Goal: Task Accomplishment & Management: Manage account settings

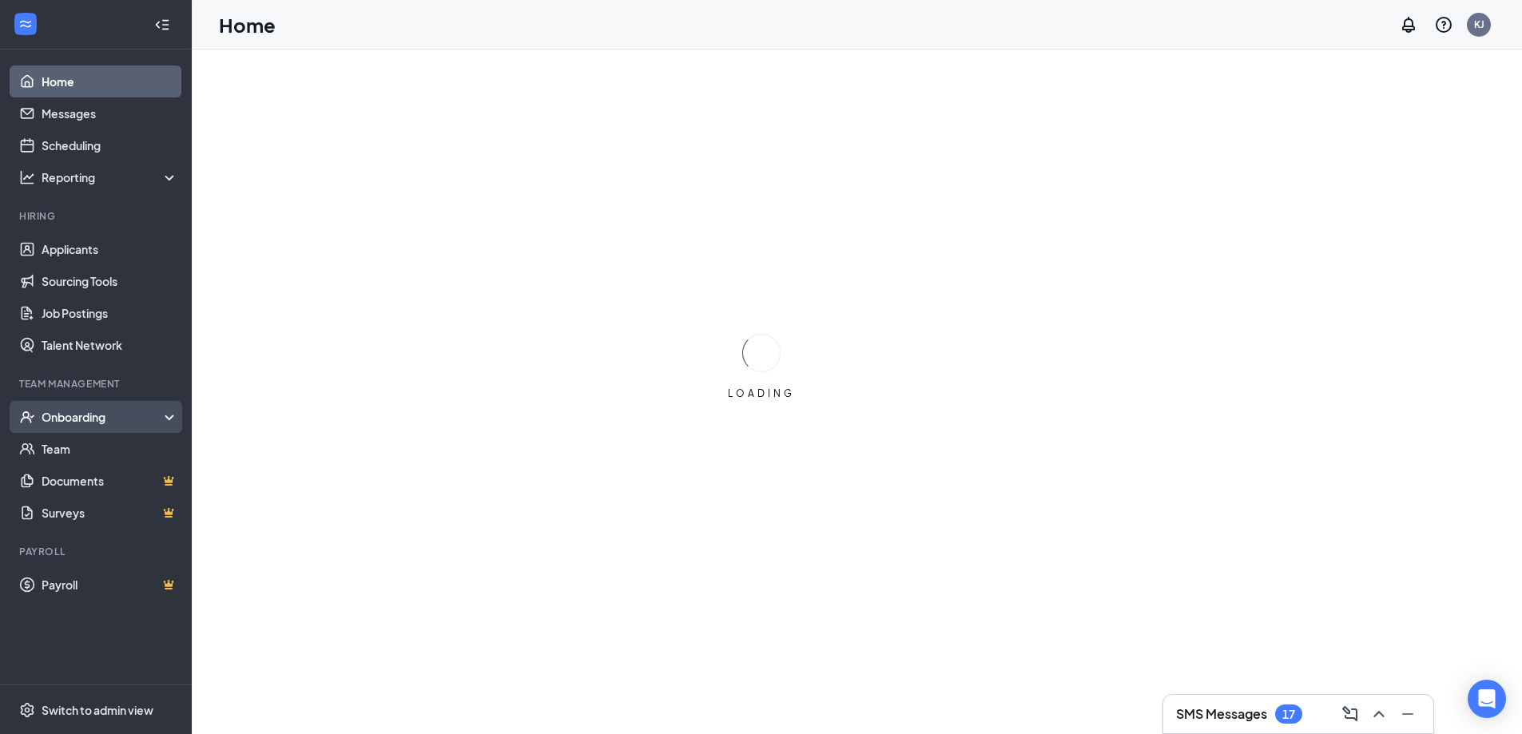
click at [72, 424] on div "Onboarding" at bounding box center [103, 417] width 123 height 16
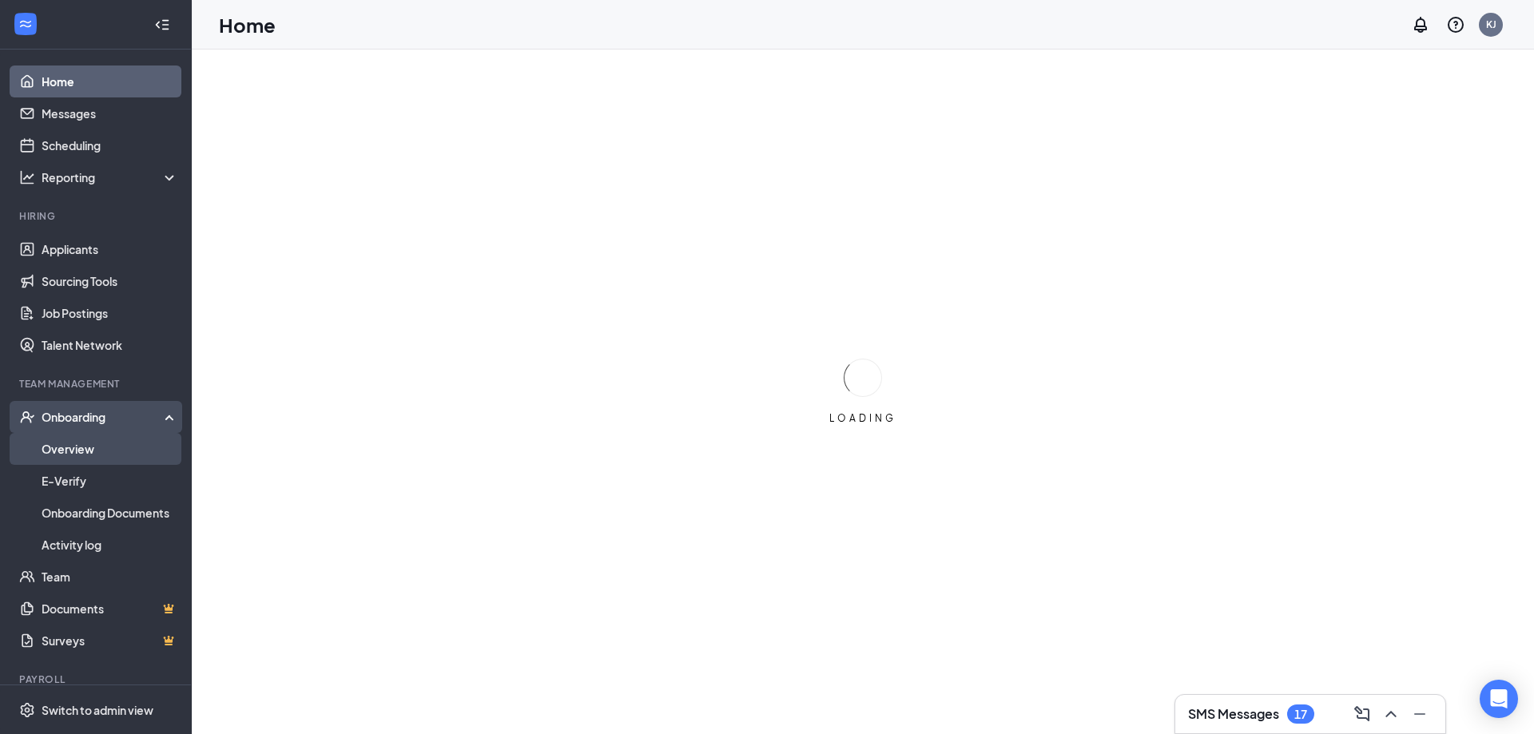
click at [95, 451] on link "Overview" at bounding box center [110, 449] width 137 height 32
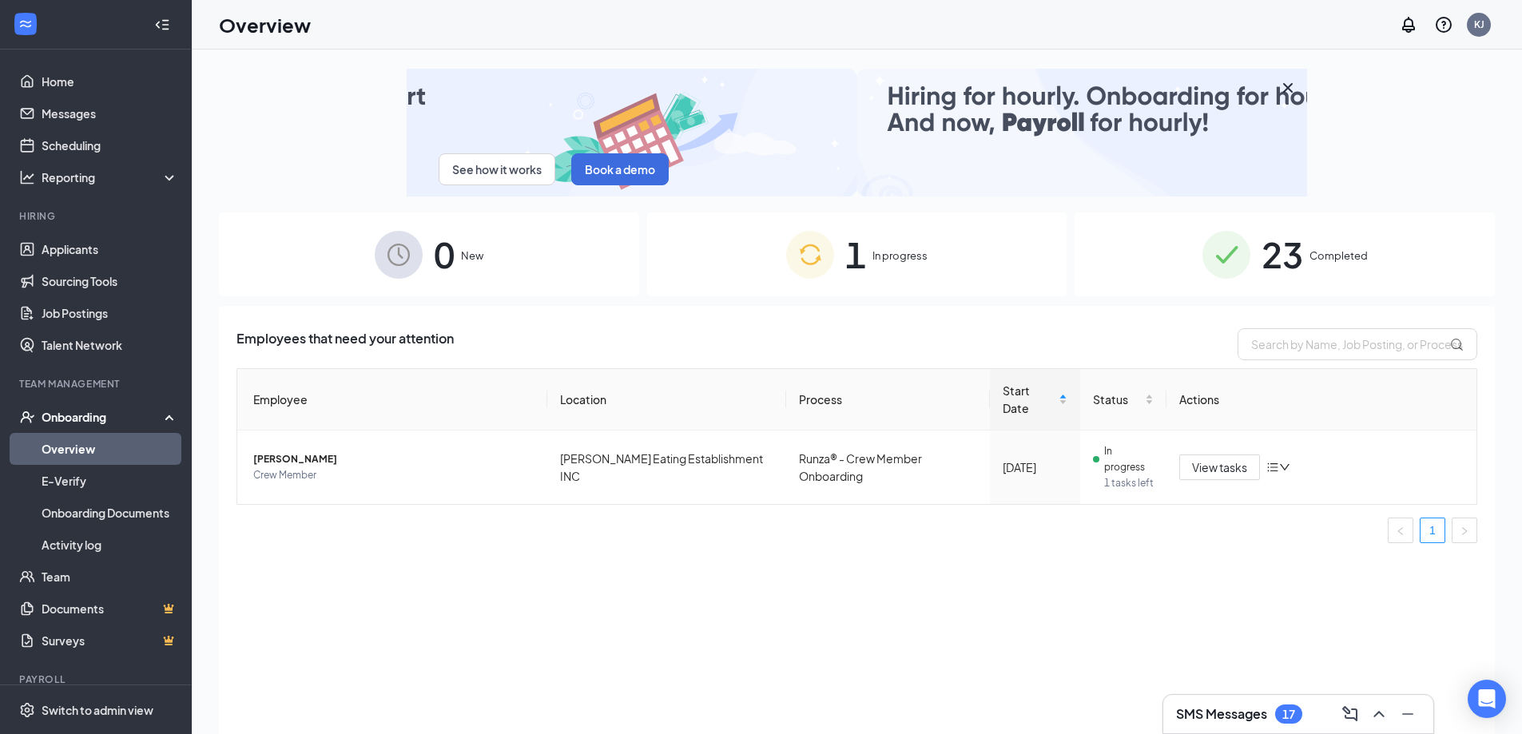
click at [829, 268] on img at bounding box center [810, 255] width 48 height 48
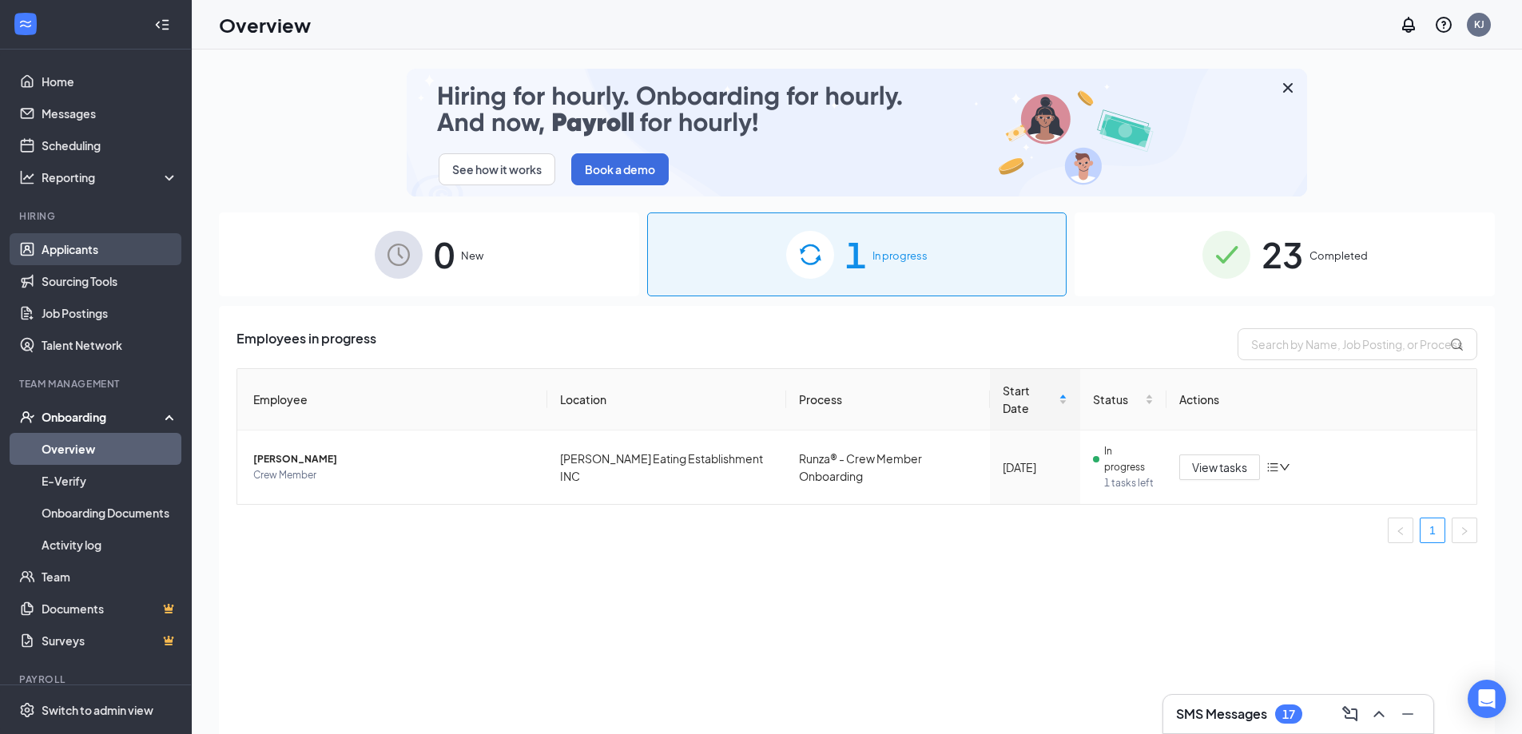
click at [56, 260] on link "Applicants" at bounding box center [110, 249] width 137 height 32
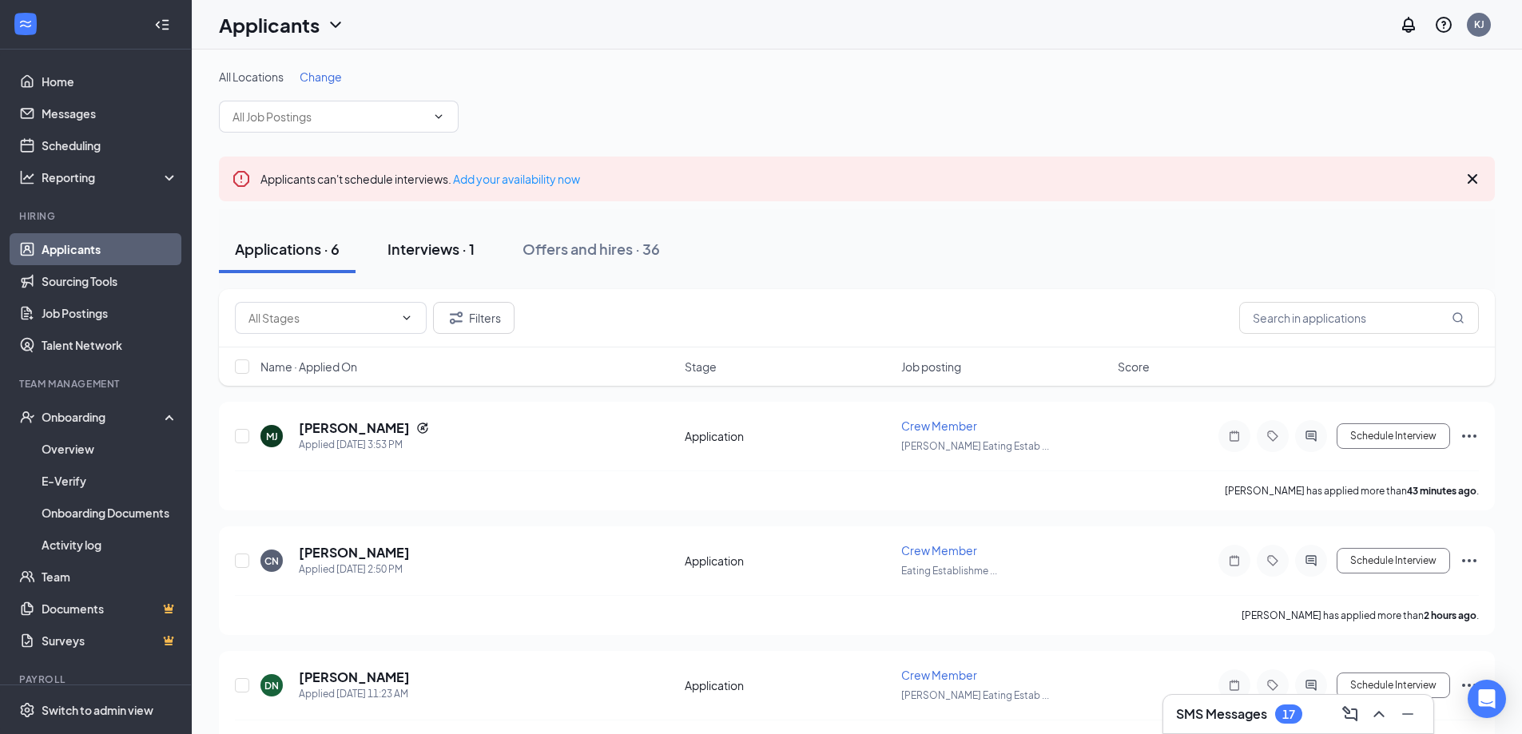
click at [477, 248] on button "Interviews · 1" at bounding box center [431, 249] width 119 height 48
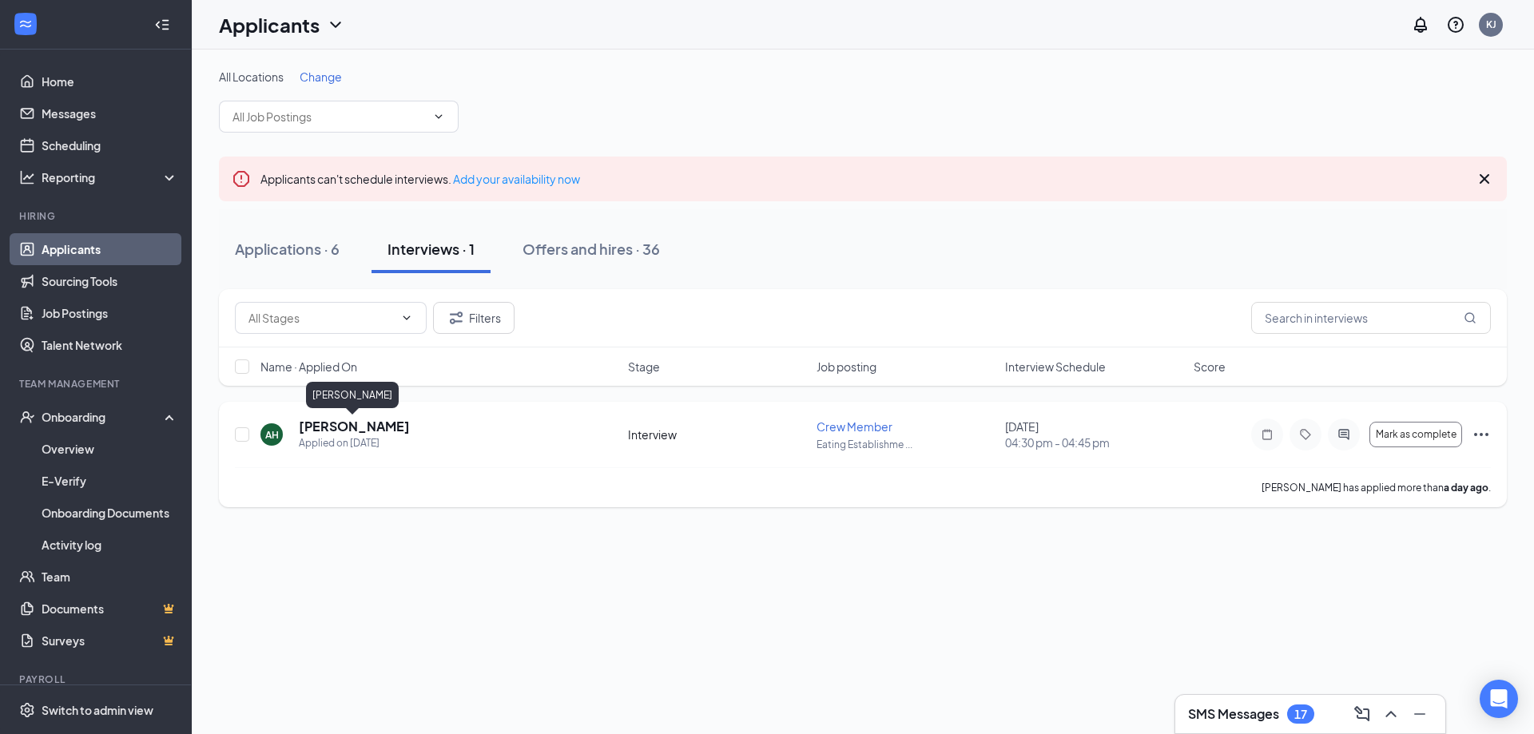
click at [362, 427] on h5 "[PERSON_NAME]" at bounding box center [354, 427] width 111 height 18
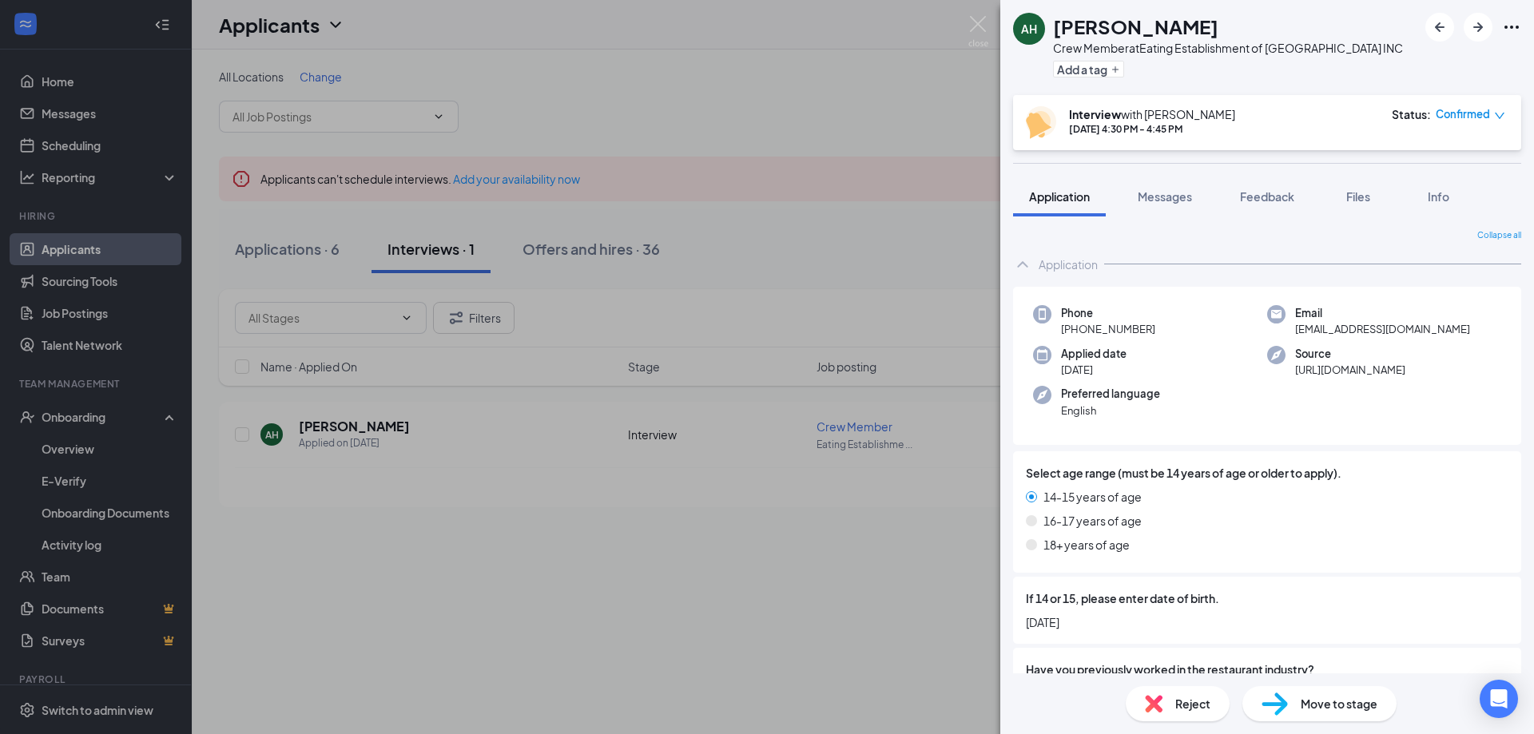
click at [613, 562] on div "[PERSON_NAME] Crew Member at Eating Establishment of Gothenburg INC Add a tag I…" at bounding box center [767, 367] width 1534 height 734
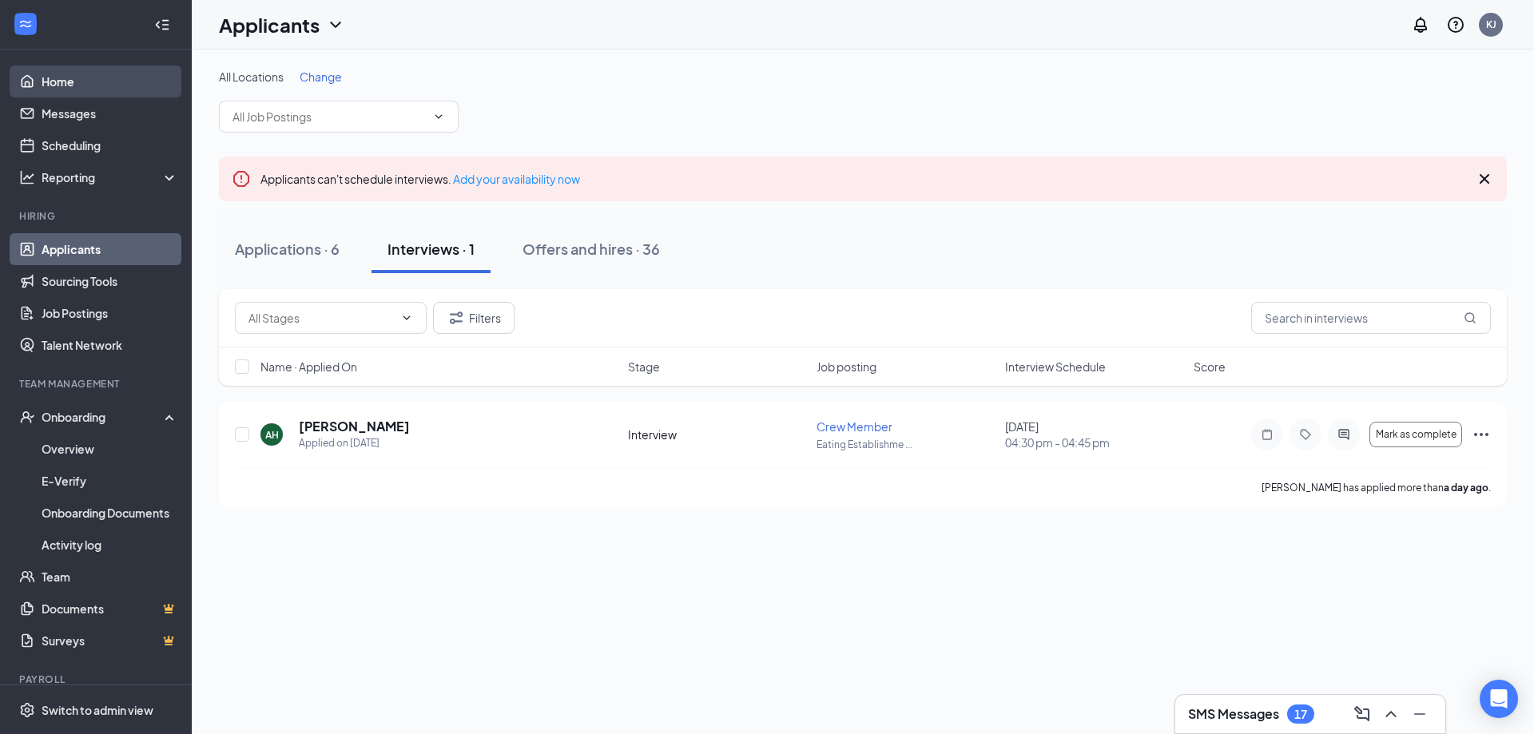
click at [85, 86] on link "Home" at bounding box center [110, 82] width 137 height 32
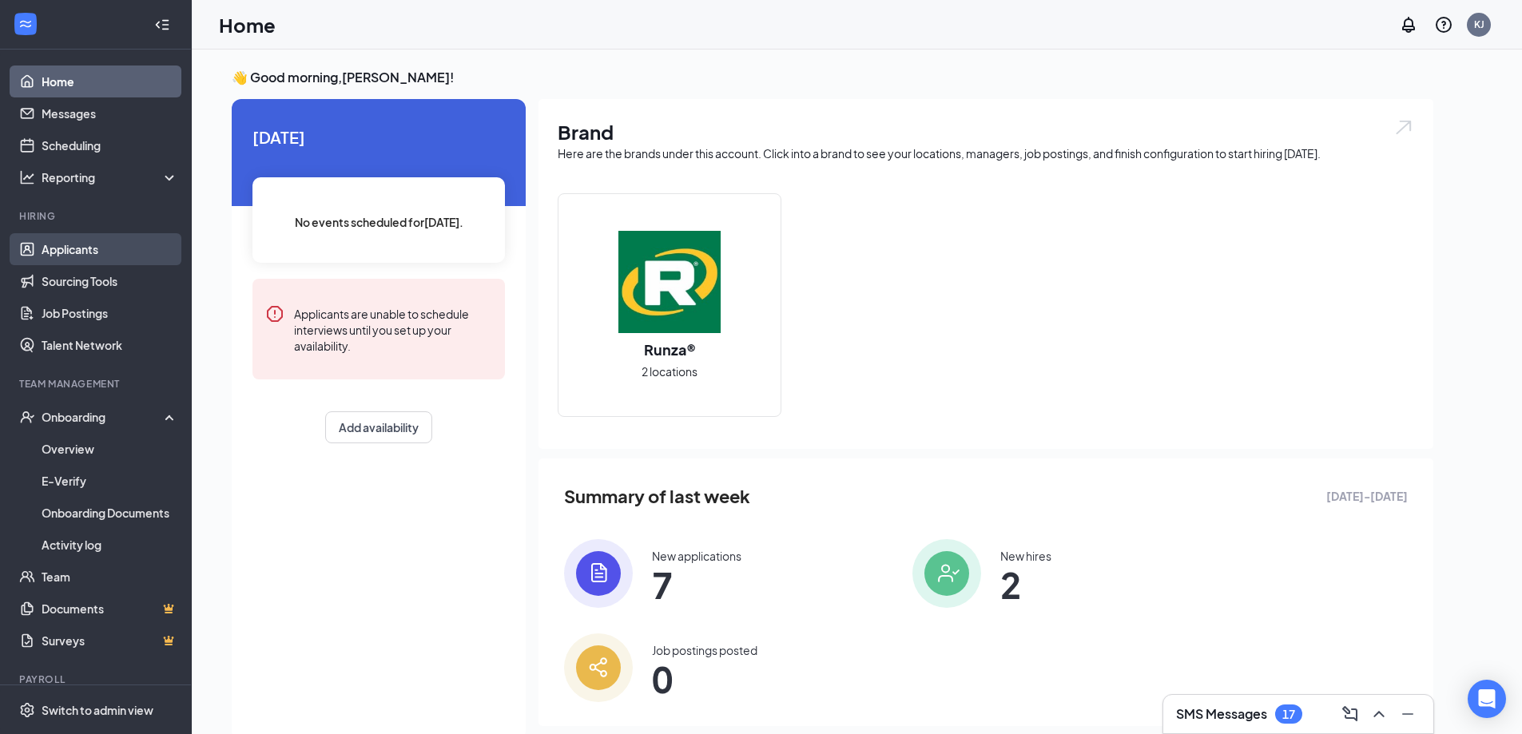
click at [109, 244] on link "Applicants" at bounding box center [110, 249] width 137 height 32
